Goal: Information Seeking & Learning: Find contact information

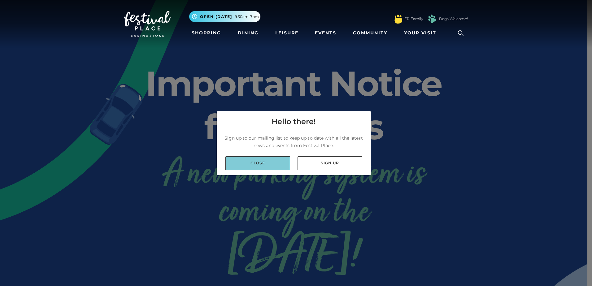
click at [267, 163] on link "Close" at bounding box center [257, 163] width 65 height 14
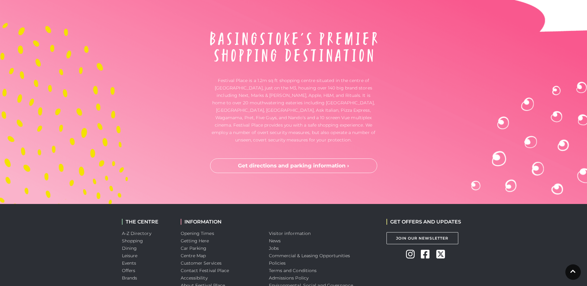
scroll to position [1625, 0]
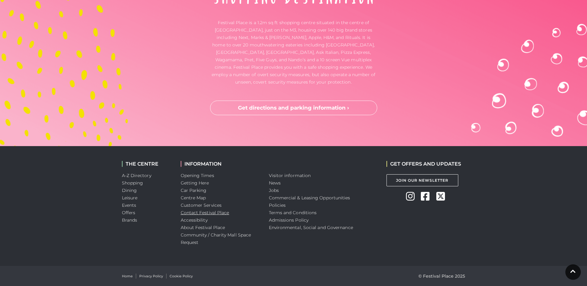
click at [211, 211] on link "Contact Festival Place" at bounding box center [205, 213] width 49 height 6
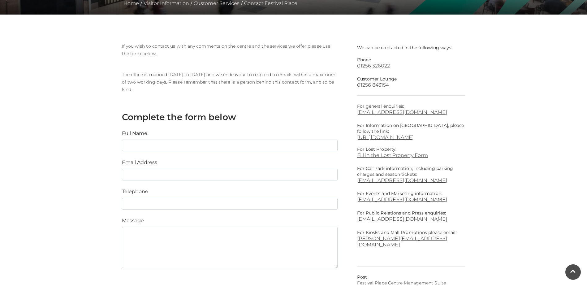
scroll to position [124, 0]
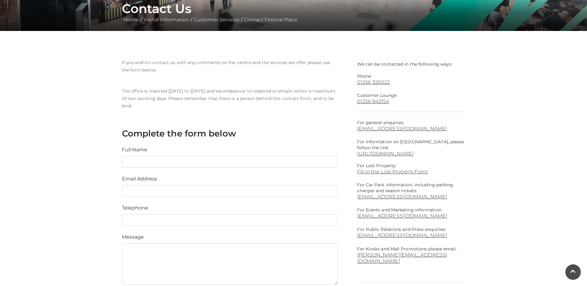
drag, startPoint x: 388, startPoint y: 81, endPoint x: 423, endPoint y: 61, distance: 40.3
click at [423, 61] on p "We can be contacted in the following ways:" at bounding box center [411, 63] width 108 height 8
drag, startPoint x: 425, startPoint y: 127, endPoint x: 393, endPoint y: 127, distance: 31.9
drag, startPoint x: 393, startPoint y: 127, endPoint x: 460, endPoint y: 111, distance: 69.2
click at [460, 111] on div "We can be contacted in the following ways: Phone 01256 326022 Customer Lounge 0…" at bounding box center [411, 191] width 108 height 265
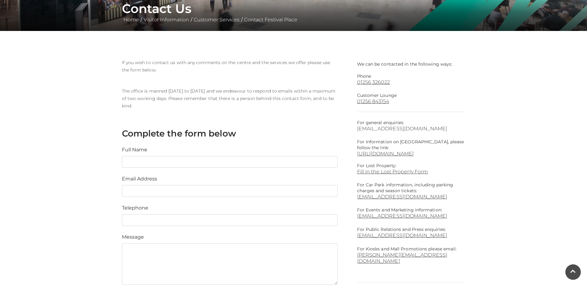
click at [413, 128] on link "info@festivalplace.co.uk" at bounding box center [411, 129] width 108 height 6
